Goal: Transaction & Acquisition: Subscribe to service/newsletter

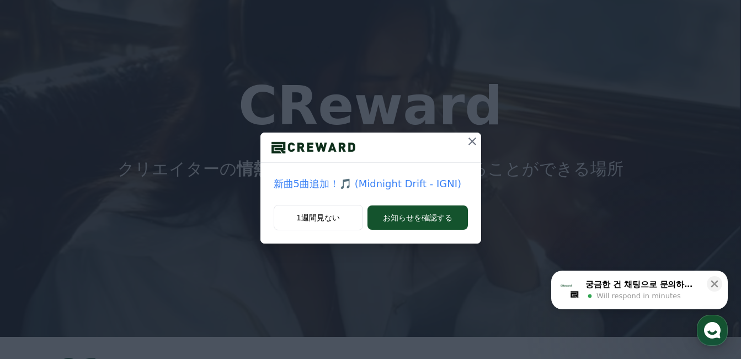
scroll to position [44, 0]
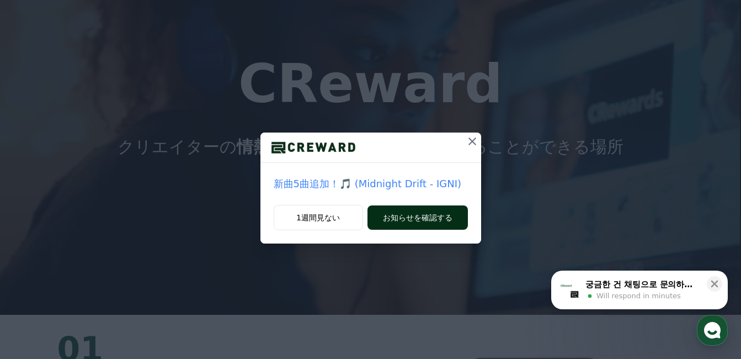
click at [393, 218] on button "お知らせを確認する" at bounding box center [418, 217] width 100 height 24
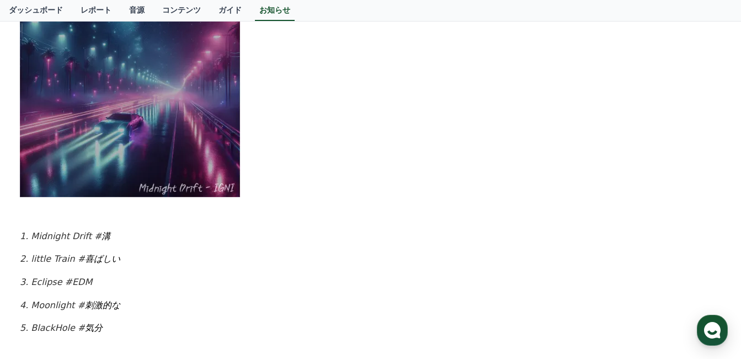
scroll to position [375, 0]
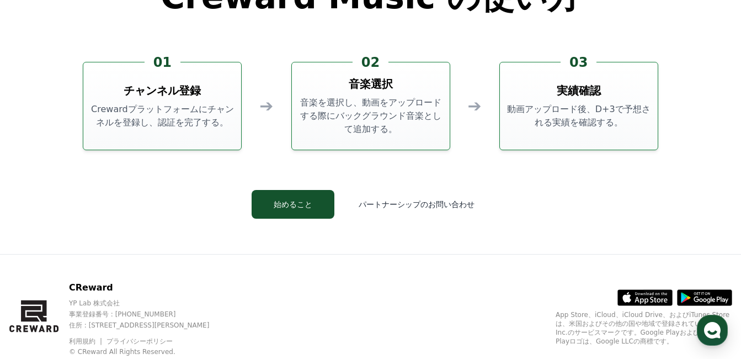
scroll to position [2959, 0]
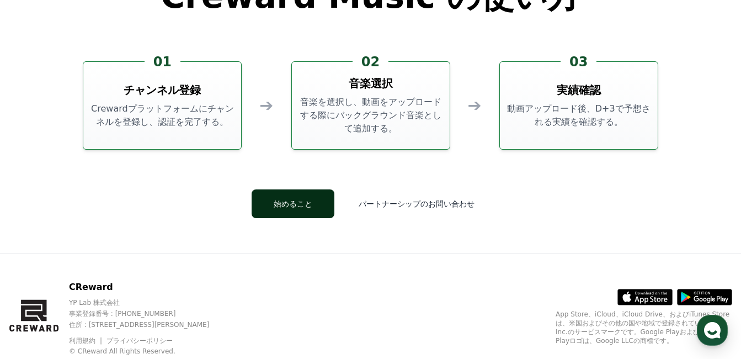
click at [315, 194] on button "始めること" at bounding box center [293, 203] width 83 height 29
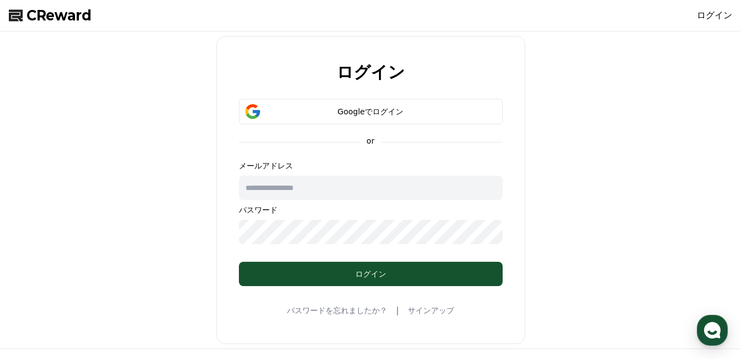
click at [313, 183] on input "text" at bounding box center [371, 188] width 264 height 24
type input "**********"
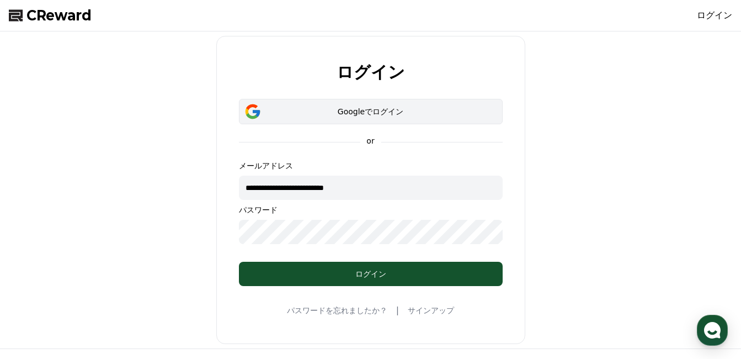
click at [345, 114] on div "Googleでログイン" at bounding box center [371, 111] width 232 height 11
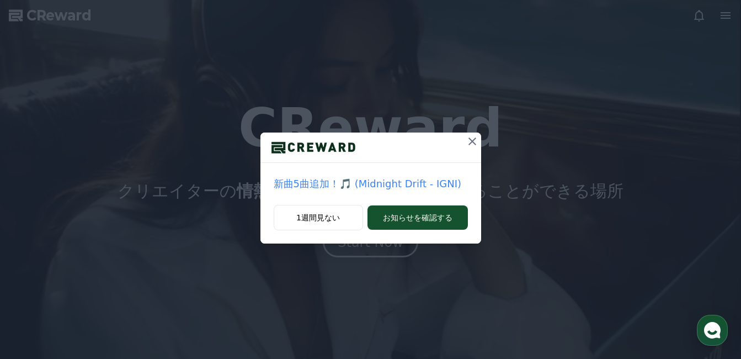
click at [475, 145] on icon at bounding box center [472, 141] width 13 height 13
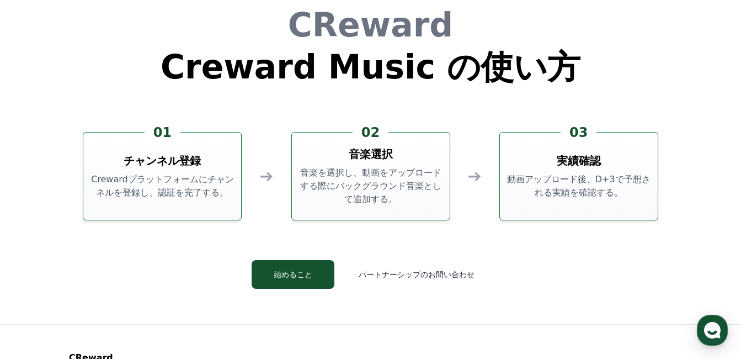
scroll to position [2991, 0]
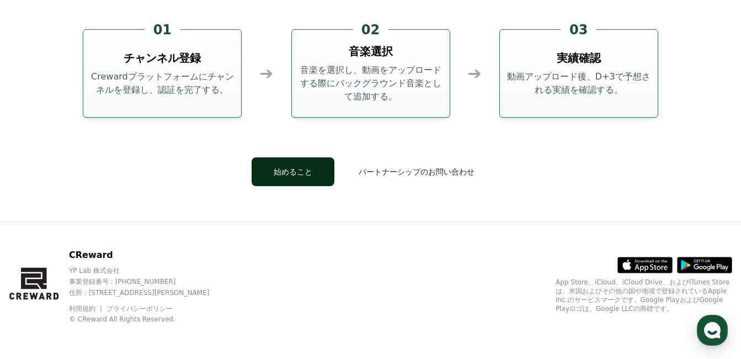
click at [300, 182] on button "始めること" at bounding box center [293, 171] width 83 height 29
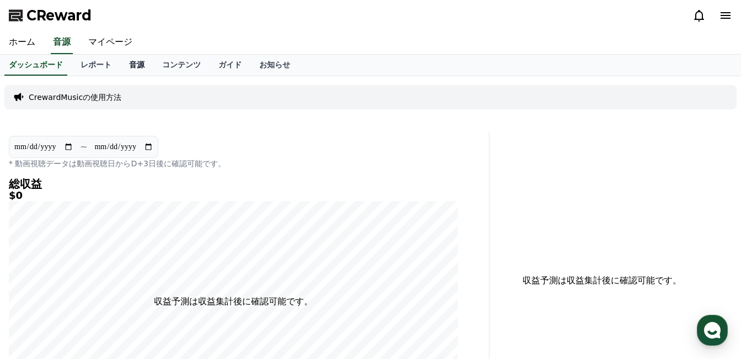
click at [123, 66] on link "音源" at bounding box center [136, 65] width 33 height 21
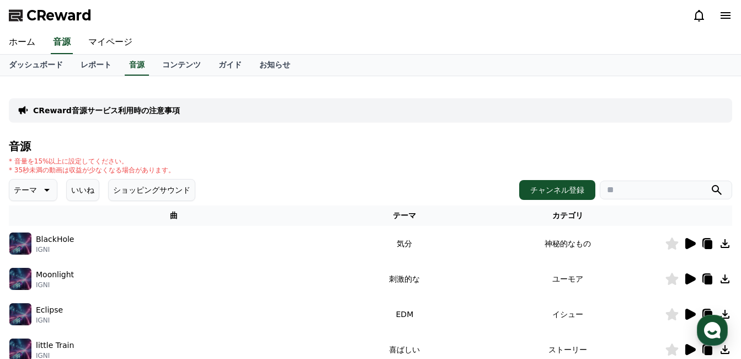
click at [684, 247] on icon at bounding box center [689, 243] width 13 height 13
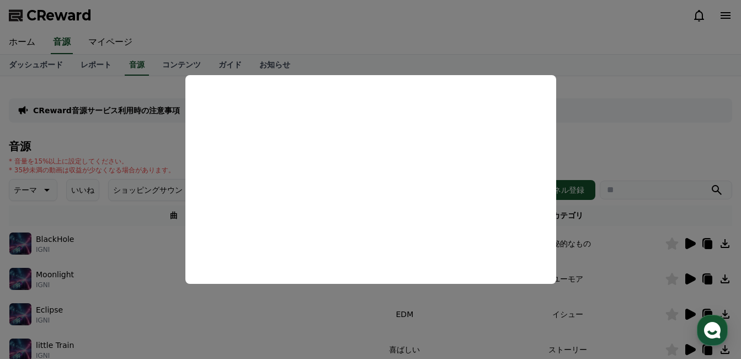
click at [632, 267] on button "close modal" at bounding box center [370, 179] width 741 height 359
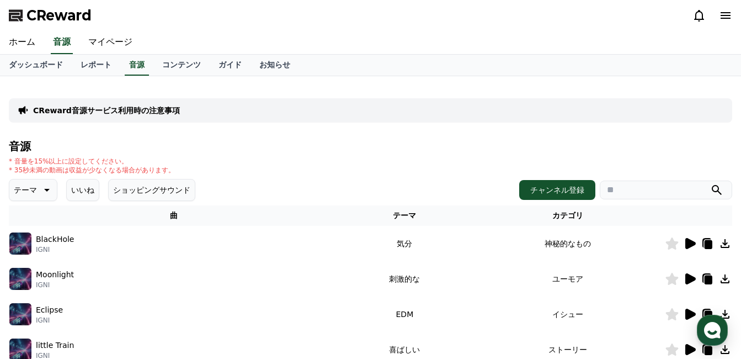
click at [692, 282] on icon at bounding box center [691, 278] width 10 height 11
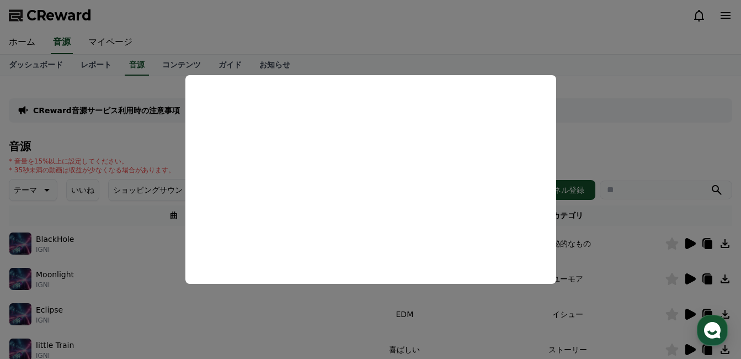
click at [605, 136] on button "close modal" at bounding box center [370, 179] width 741 height 359
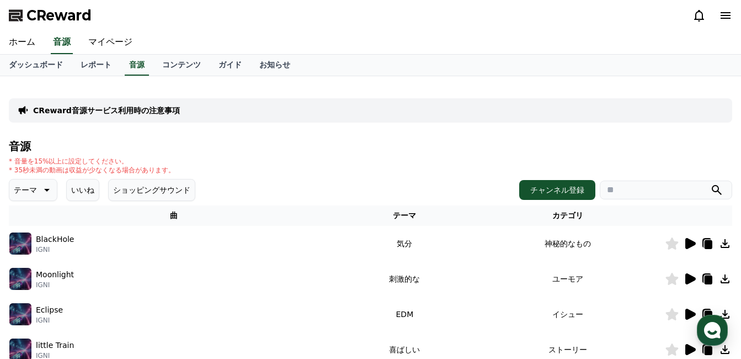
click at [723, 282] on icon at bounding box center [725, 278] width 13 height 13
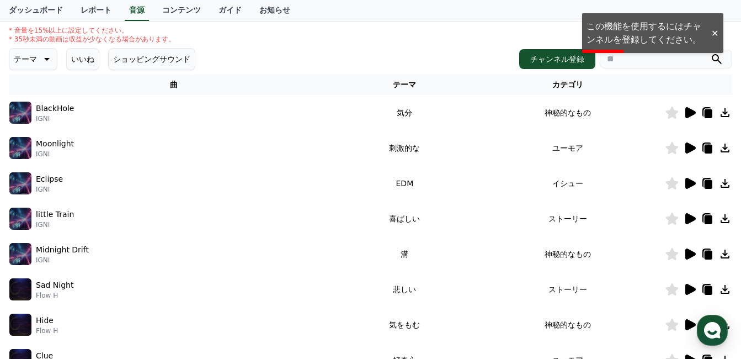
scroll to position [132, 0]
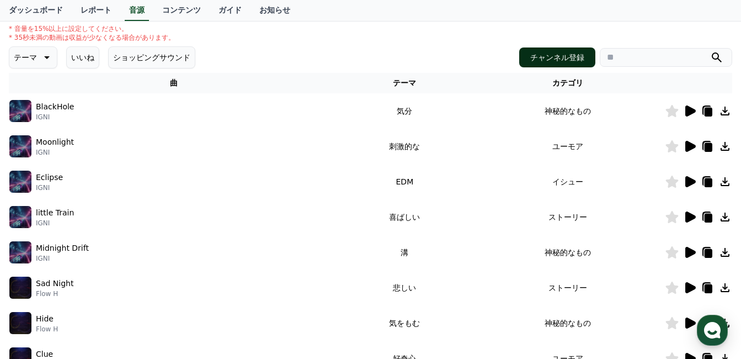
click at [562, 54] on button "チャンネル登録" at bounding box center [557, 57] width 76 height 20
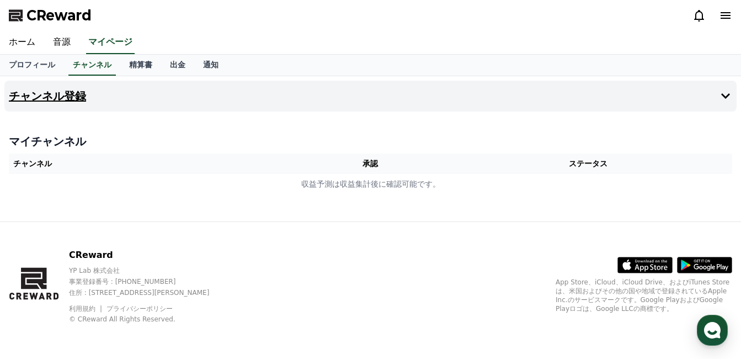
click at [542, 104] on button "チャンネル登録" at bounding box center [370, 96] width 733 height 31
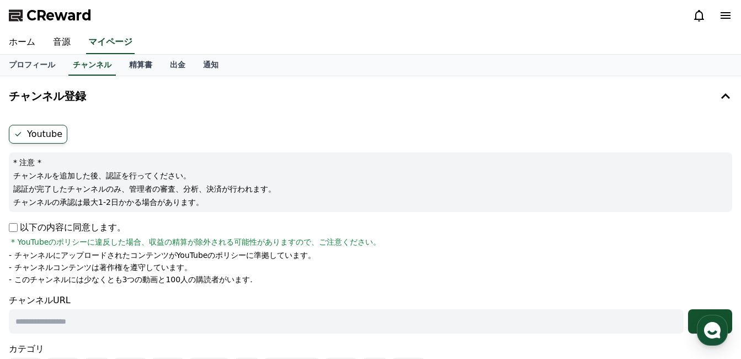
click at [9, 234] on div "以下の内容に同意します。 * YouTubeのポリシーに違反した場合、収益の精算が除外される可能性がありますので、ご注意ください。" at bounding box center [371, 234] width 724 height 26
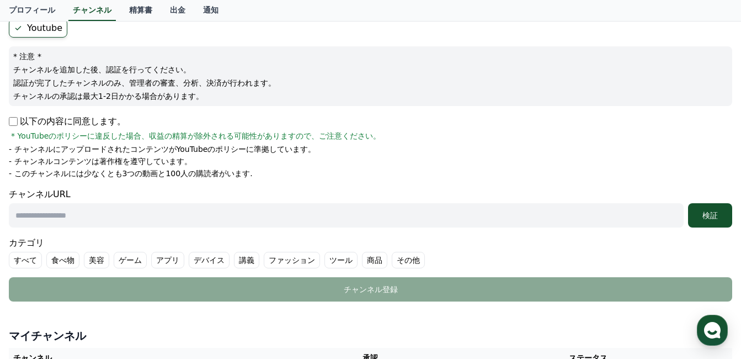
scroll to position [110, 0]
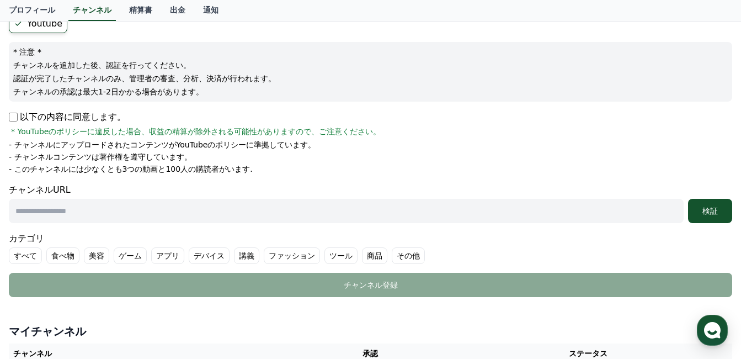
click at [29, 218] on input "text" at bounding box center [346, 211] width 675 height 24
type input "*"
click at [713, 204] on button "検証" at bounding box center [710, 211] width 44 height 24
click at [325, 254] on label "ツール" at bounding box center [341, 255] width 33 height 17
click at [234, 256] on label "講義" at bounding box center [246, 255] width 25 height 17
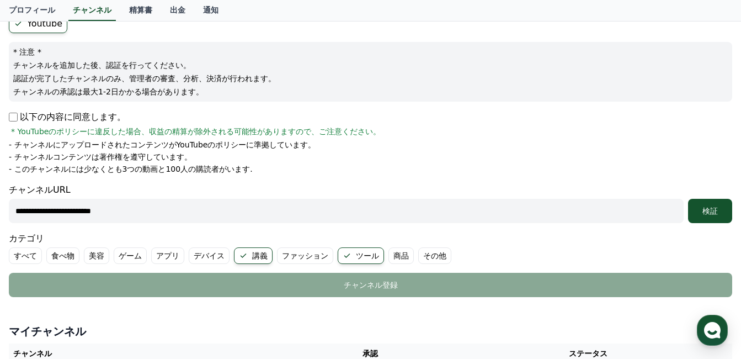
click at [151, 251] on label "アプリ" at bounding box center [167, 255] width 33 height 17
click at [58, 255] on label "食べ物" at bounding box center [62, 255] width 33 height 17
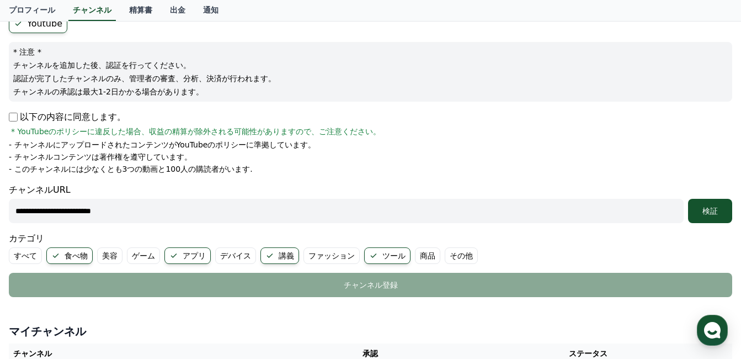
click at [230, 257] on label "デバイス" at bounding box center [235, 255] width 41 height 17
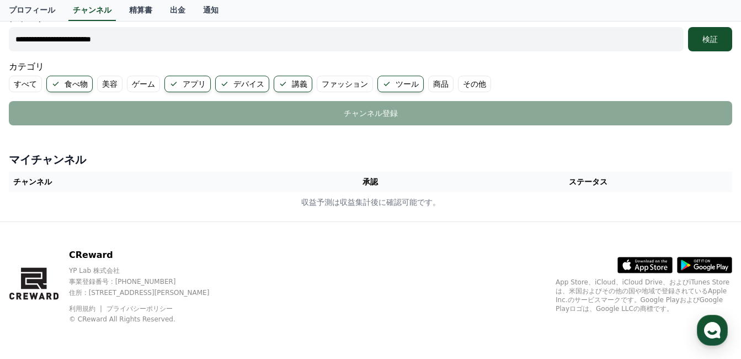
scroll to position [0, 0]
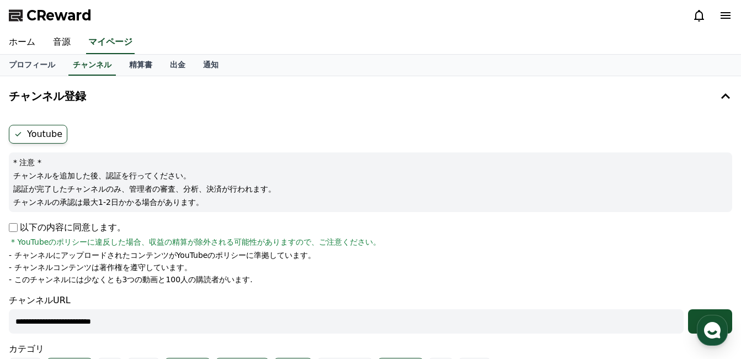
click at [173, 320] on input "**********" at bounding box center [346, 321] width 675 height 24
type input "*"
paste input "**********"
click at [695, 315] on button "検証" at bounding box center [710, 321] width 44 height 24
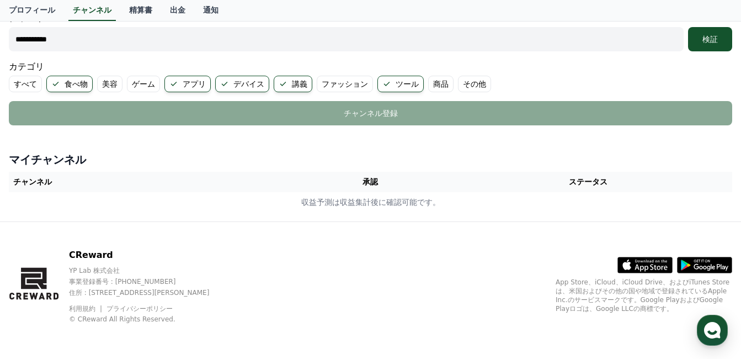
click at [23, 38] on input "**********" at bounding box center [346, 39] width 675 height 24
type input "**********"
click at [702, 47] on button "検証" at bounding box center [710, 39] width 44 height 24
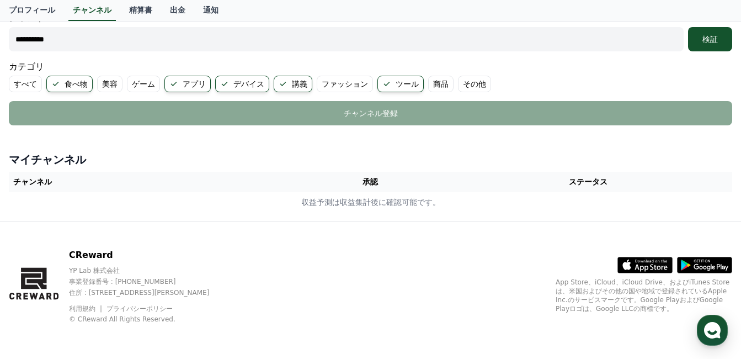
scroll to position [0, 0]
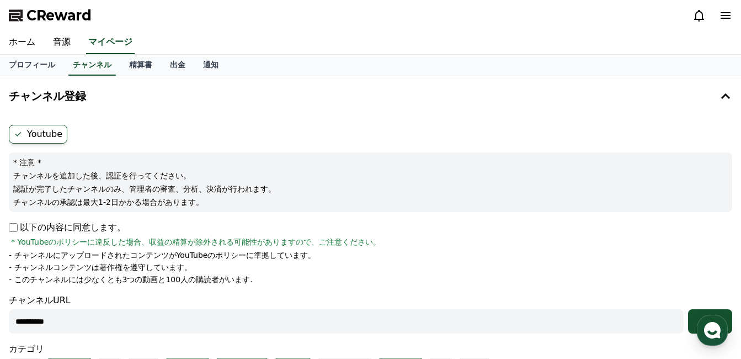
click at [14, 321] on input "**********" at bounding box center [346, 321] width 675 height 24
click at [620, 323] on input "**********" at bounding box center [346, 321] width 675 height 24
paste input "**********"
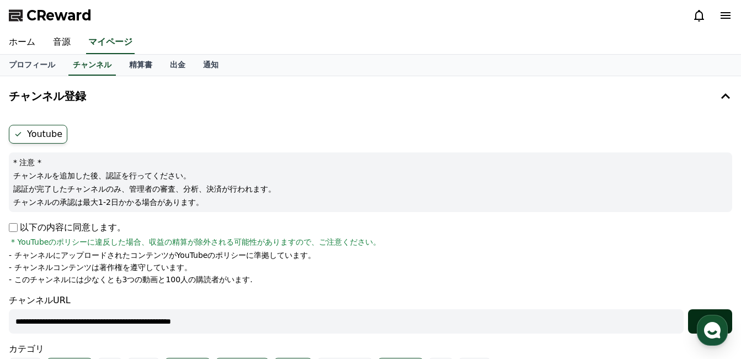
type input "**********"
click at [703, 312] on button "検証" at bounding box center [710, 321] width 44 height 24
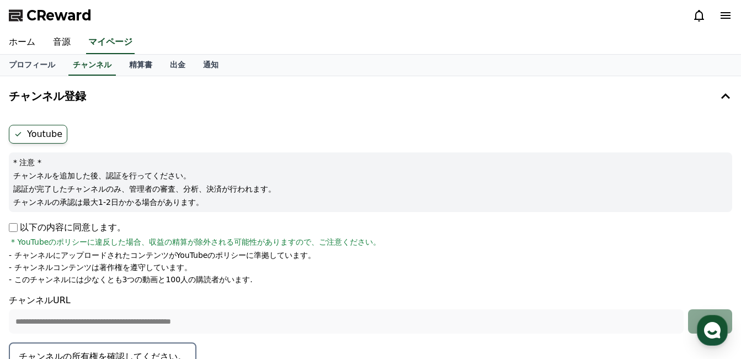
scroll to position [314, 0]
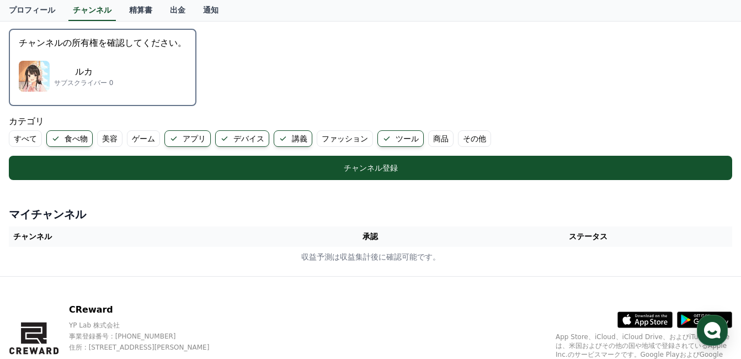
click at [112, 85] on div "ルカ サブスクライバー 0" at bounding box center [103, 76] width 168 height 44
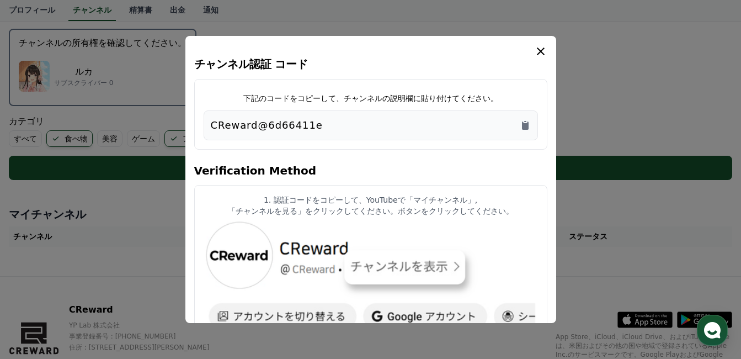
click at [537, 56] on icon "modal" at bounding box center [540, 51] width 13 height 13
click at [551, 197] on div "チャンネル認証 コード 下記のコードをコピーして、チャンネルの説明欄に貼り付けてください。 CReward@6d66411e Verification Met…" at bounding box center [370, 179] width 371 height 287
click at [498, 188] on article "1. 認証コードをコピーして、YouTubeで「マイチャンネル」, 「チャンネルを見る」をクリックしてください。ボタンをクリックしてください。" at bounding box center [370, 266] width 353 height 163
click at [527, 125] on icon "Copy to clipboard" at bounding box center [525, 125] width 7 height 8
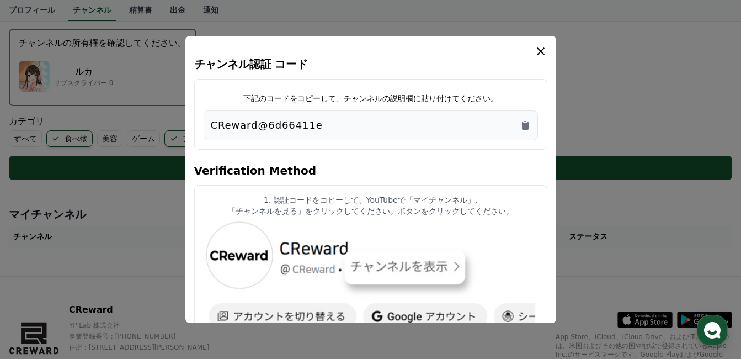
click at [542, 54] on icon "modal" at bounding box center [540, 51] width 13 height 13
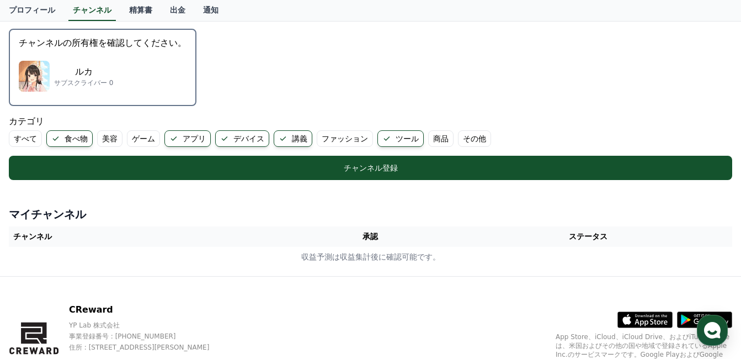
click at [374, 237] on th "承認" at bounding box center [370, 236] width 147 height 20
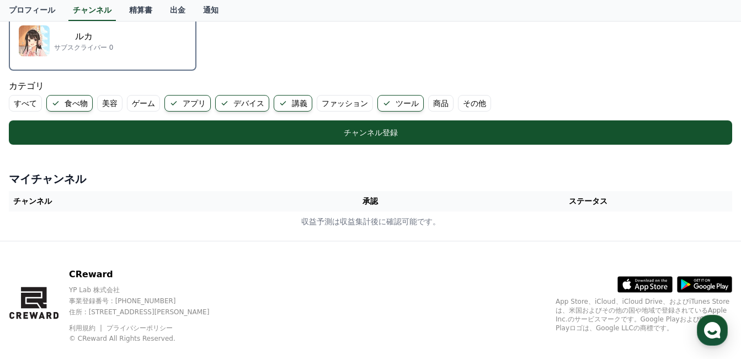
scroll to position [368, 0]
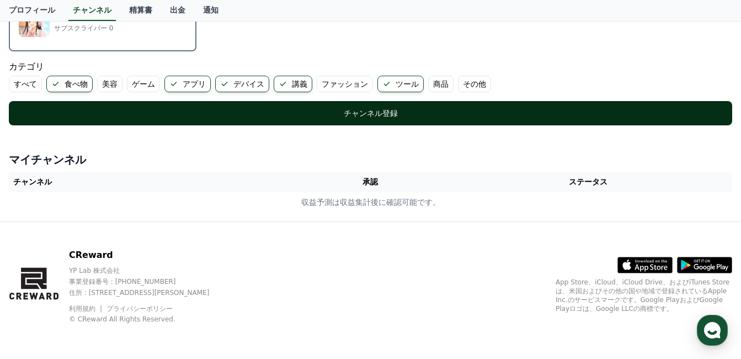
click at [460, 114] on div "チャンネル登録" at bounding box center [371, 113] width 680 height 11
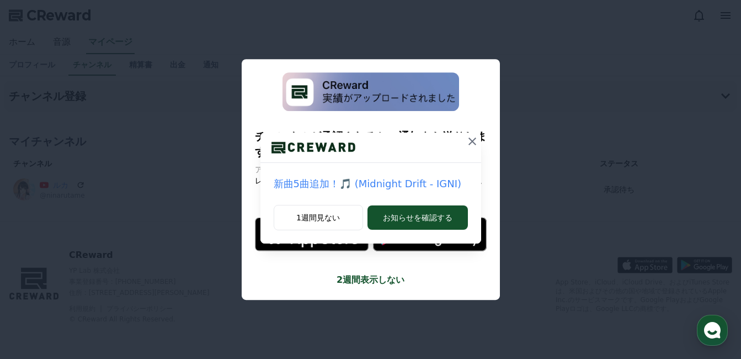
click at [473, 142] on icon at bounding box center [473, 141] width 8 height 8
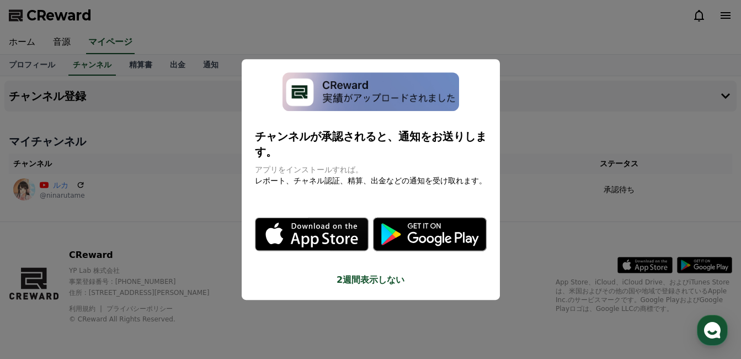
click at [375, 273] on button "2週間表示しない" at bounding box center [371, 279] width 232 height 13
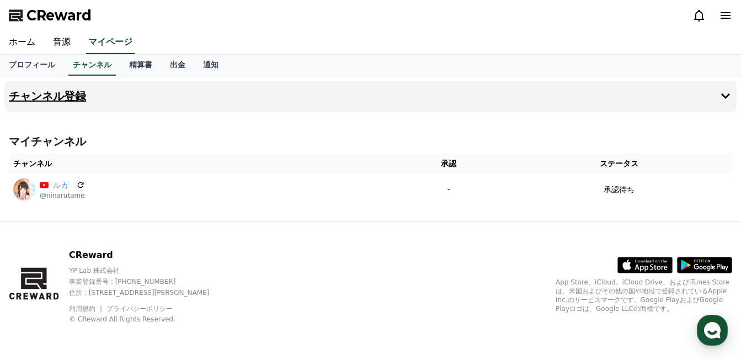
click at [267, 99] on button "チャンネル登録" at bounding box center [370, 96] width 733 height 31
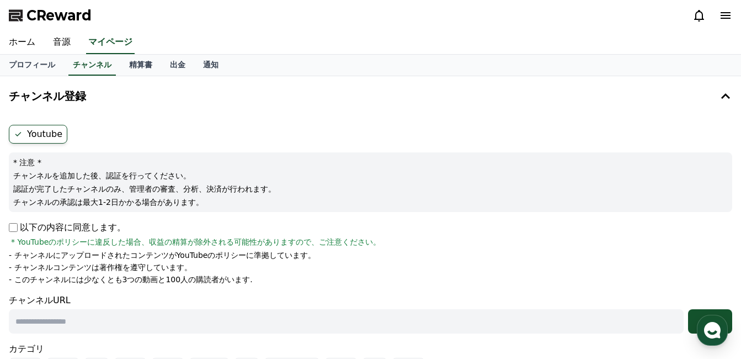
scroll to position [293, 0]
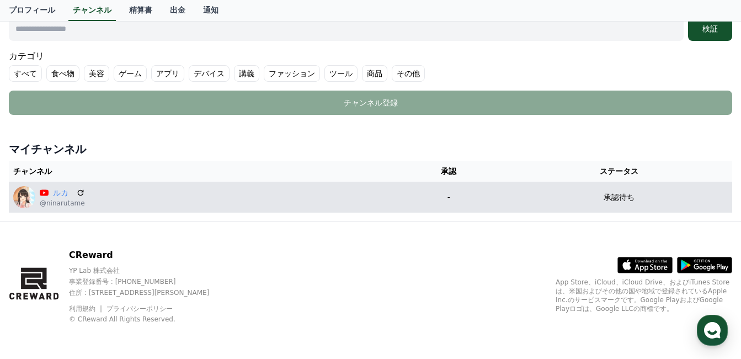
click at [470, 210] on td "-" at bounding box center [448, 197] width 115 height 31
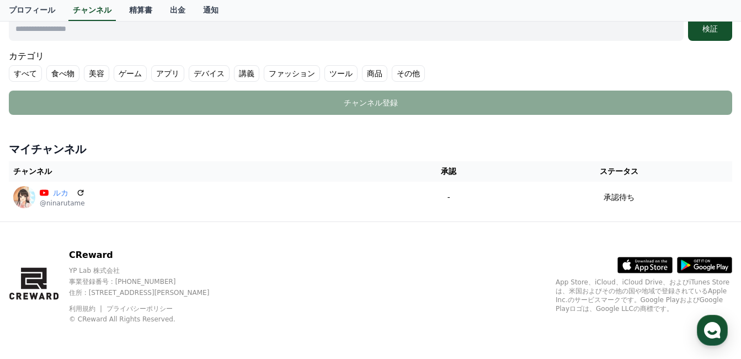
scroll to position [0, 0]
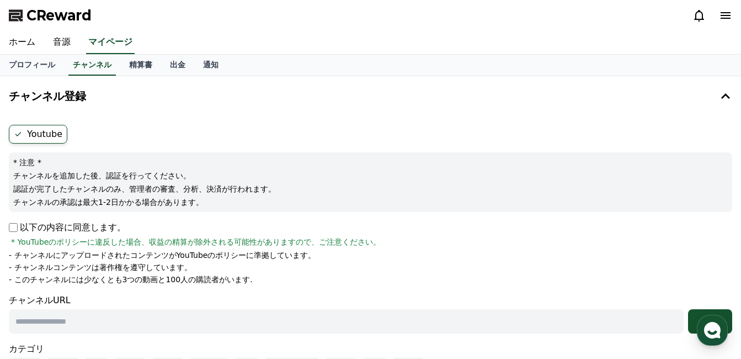
click at [13, 222] on p "以下の内容に同意します。" at bounding box center [67, 227] width 117 height 13
click at [86, 326] on input "text" at bounding box center [346, 321] width 675 height 24
click at [18, 59] on link "プロフィール" at bounding box center [32, 65] width 64 height 21
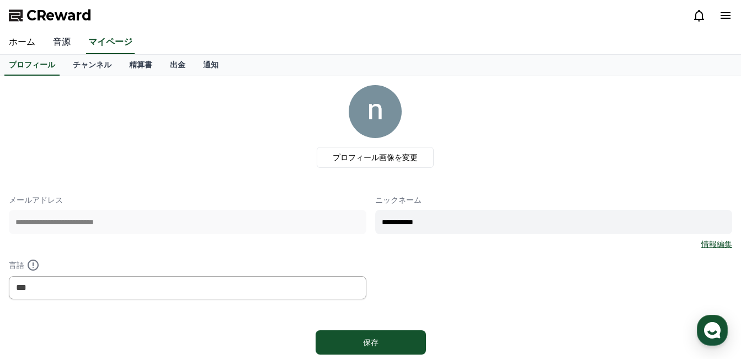
click at [50, 47] on link "音源" at bounding box center [61, 42] width 35 height 23
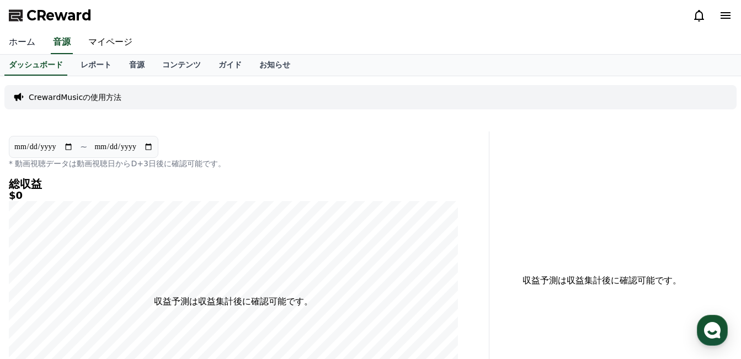
click at [17, 42] on link "ホーム" at bounding box center [22, 42] width 44 height 23
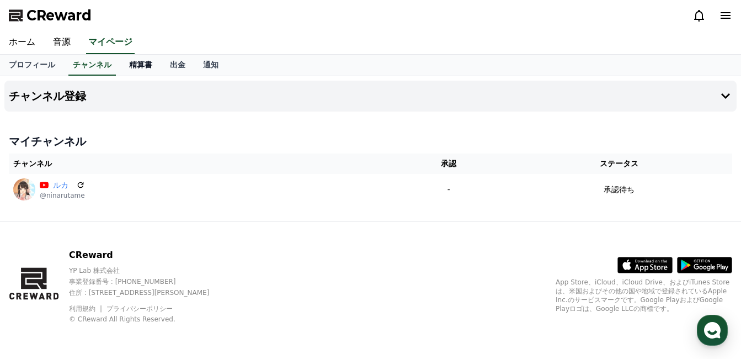
click at [120, 74] on link "精算書" at bounding box center [140, 65] width 41 height 21
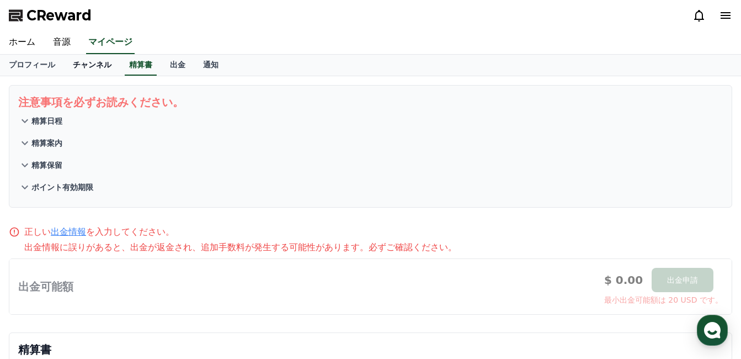
click at [87, 68] on link "チャンネル" at bounding box center [92, 65] width 56 height 21
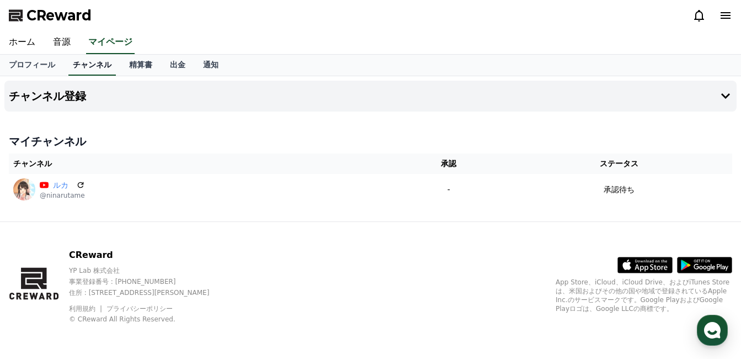
click at [87, 68] on link "チャンネル" at bounding box center [91, 65] width 47 height 21
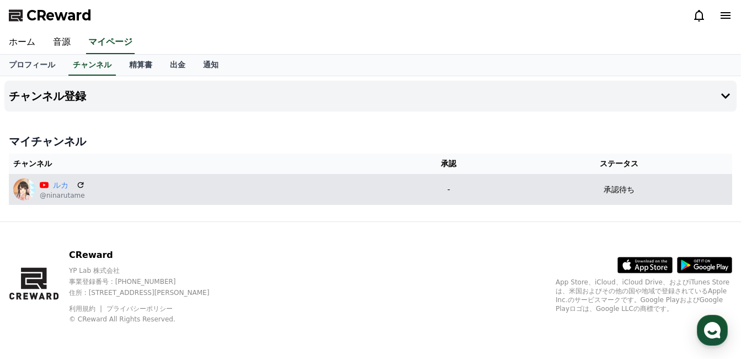
click at [282, 196] on div "ルカ @ninarutame" at bounding box center [200, 189] width 374 height 22
click at [56, 189] on link "ルカ" at bounding box center [62, 185] width 19 height 12
click at [54, 184] on link "ルカ" at bounding box center [62, 185] width 19 height 12
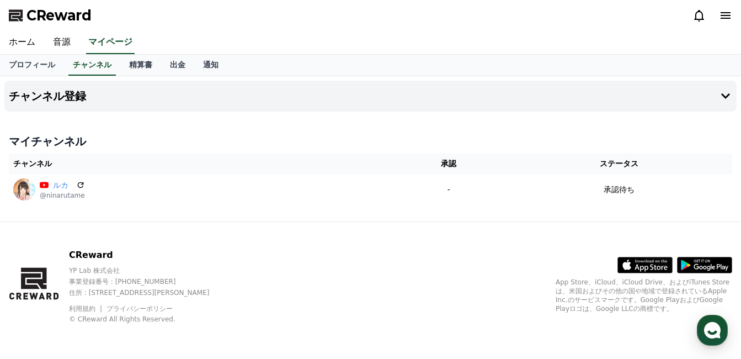
click at [473, 172] on th "承認" at bounding box center [448, 163] width 115 height 20
click at [463, 209] on div "チャンネル登録 マイチャンネル チャンネル 承認 ステータス ルカ @ninarutame - 承認待ち" at bounding box center [370, 148] width 741 height 145
click at [59, 41] on link "音源" at bounding box center [61, 42] width 35 height 23
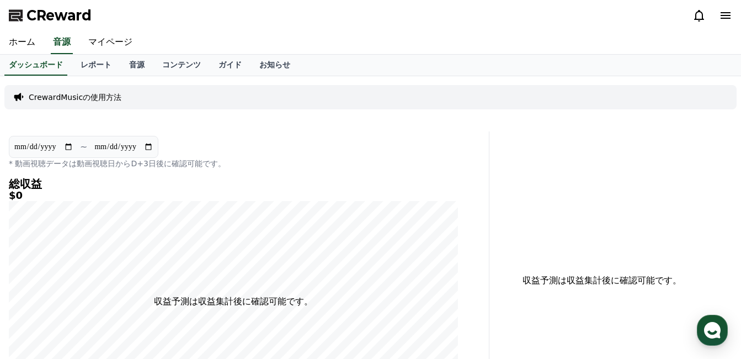
click at [40, 40] on div "ホーム 音源 マイページ" at bounding box center [370, 42] width 741 height 23
click at [20, 41] on link "ホーム" at bounding box center [22, 42] width 44 height 23
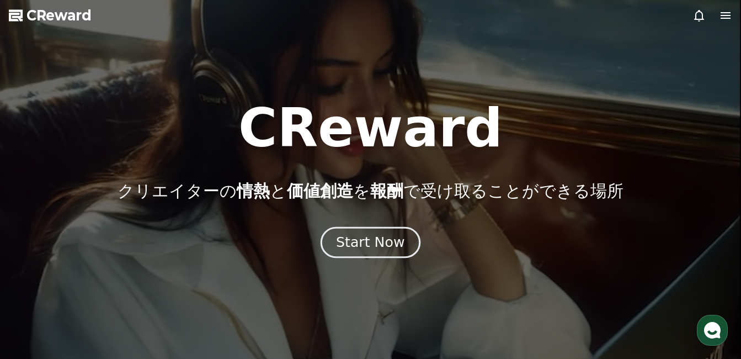
click at [391, 227] on button "Start Now" at bounding box center [371, 242] width 100 height 31
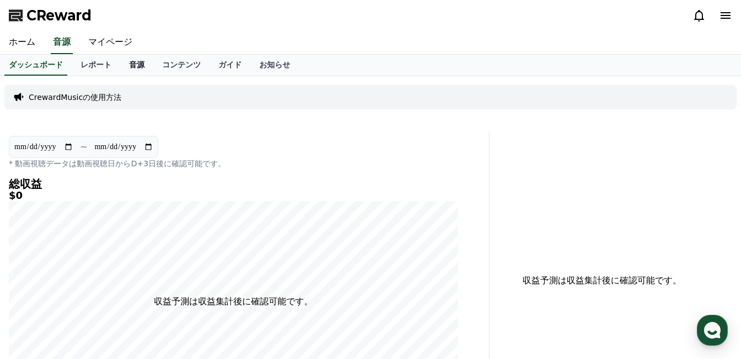
click at [120, 64] on link "音源" at bounding box center [136, 65] width 33 height 21
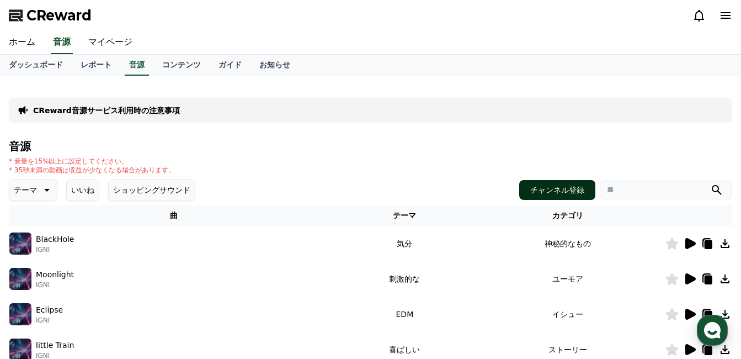
click at [558, 193] on button "チャンネル登録" at bounding box center [557, 190] width 76 height 20
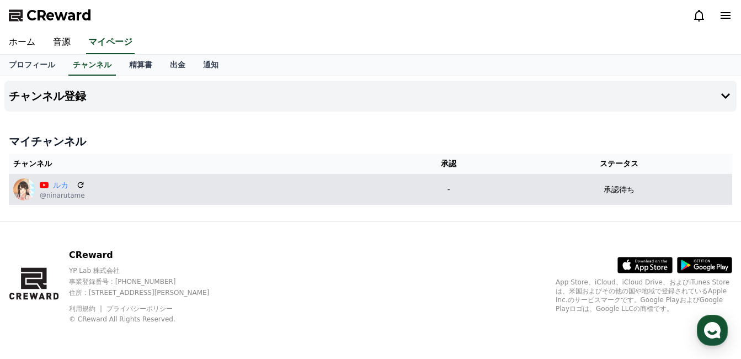
click at [620, 189] on p "承認待ち" at bounding box center [619, 190] width 31 height 12
click at [607, 198] on td "承認待ち" at bounding box center [620, 189] width 226 height 31
